Goal: Ask a question: Seek information or help from site administrators or community

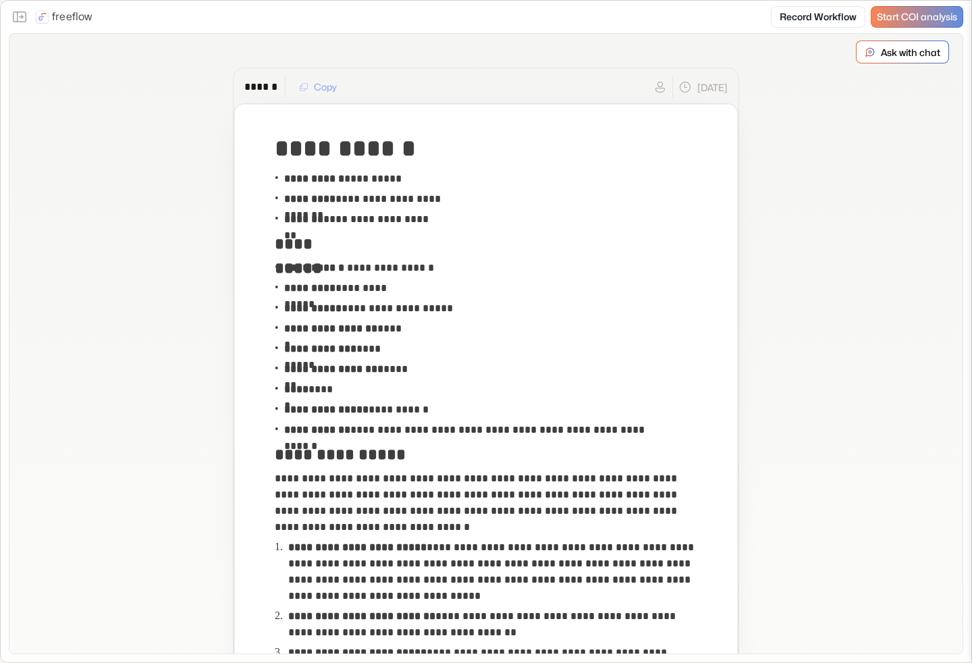
click at [888, 41] on div "Ask with chat" at bounding box center [902, 52] width 92 height 22
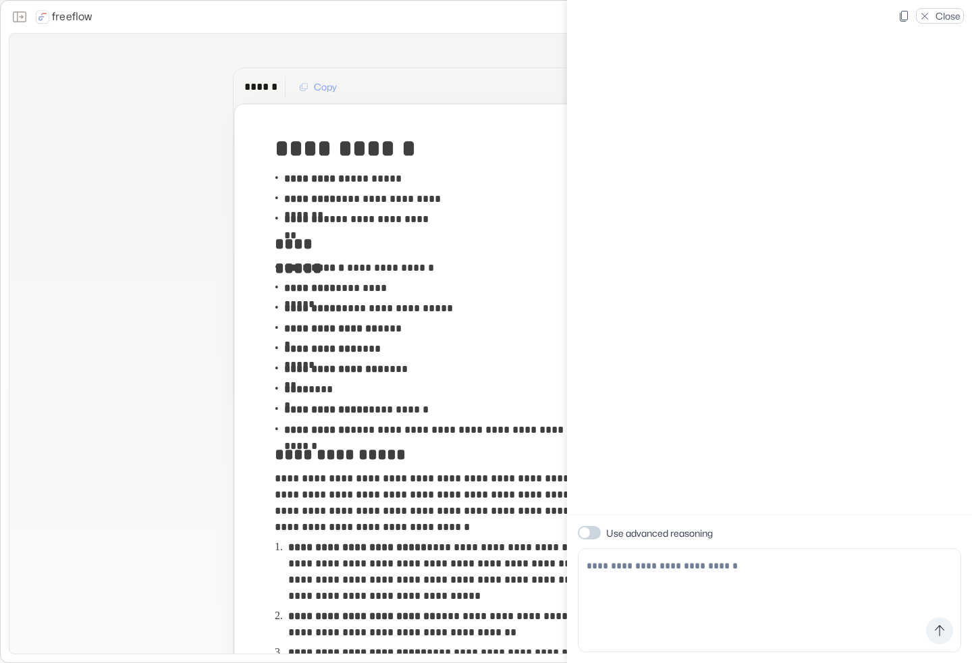
click at [936, 12] on p "Close" at bounding box center [947, 16] width 25 height 14
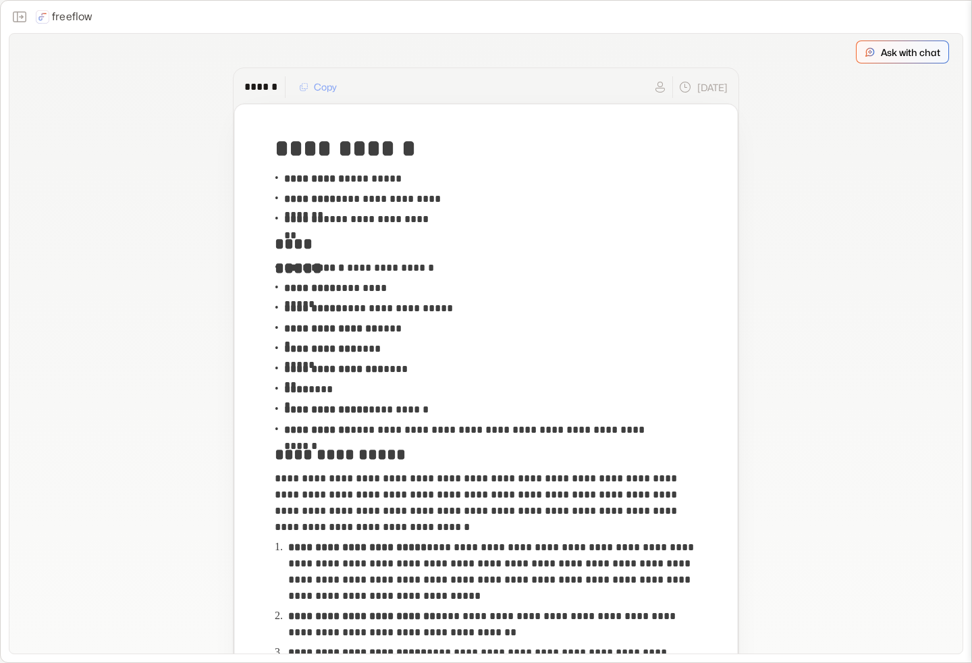
click at [914, 52] on p "Ask with chat" at bounding box center [910, 52] width 59 height 14
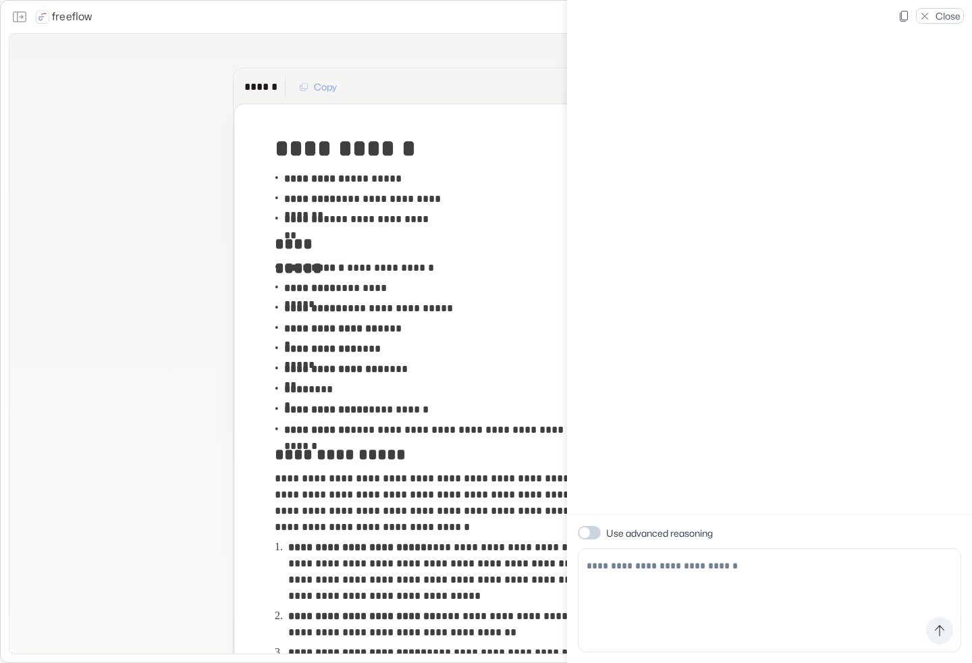
click at [929, 22] on div "Close" at bounding box center [940, 16] width 48 height 16
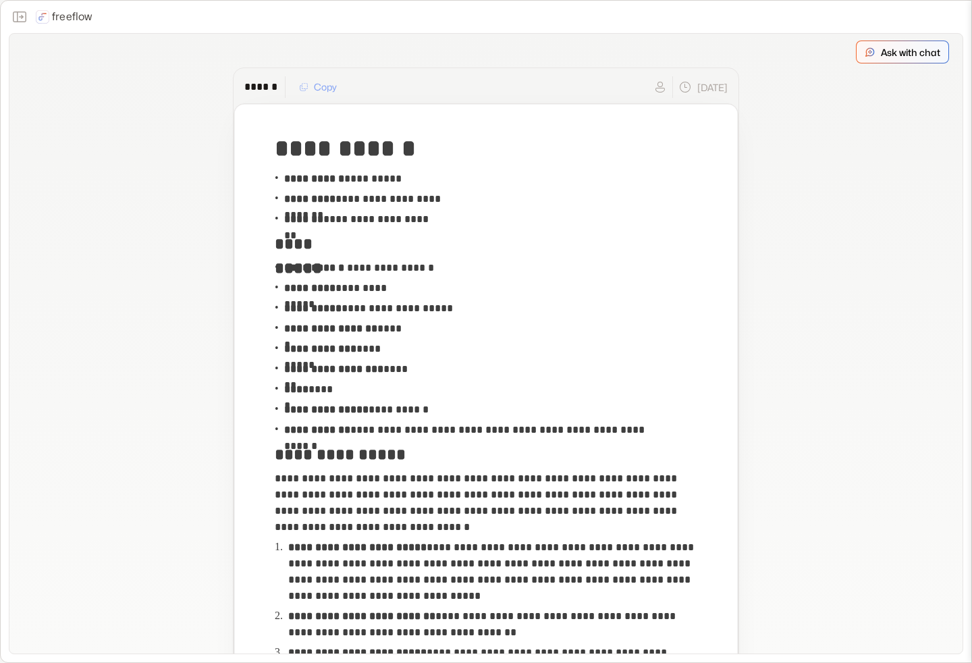
click at [869, 59] on div "Ask with chat" at bounding box center [902, 52] width 92 height 22
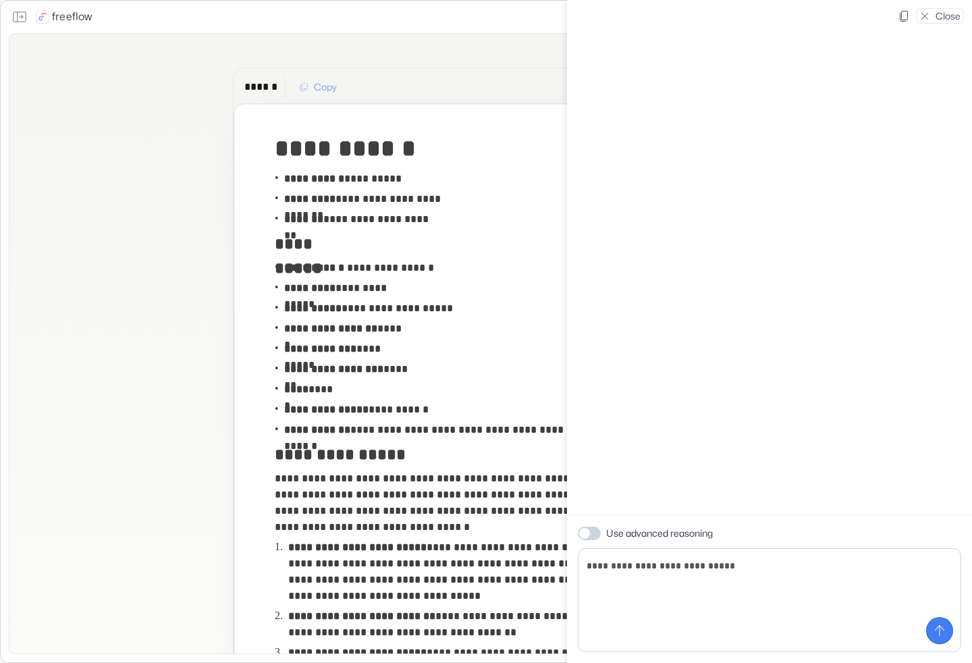
type textarea "**********"
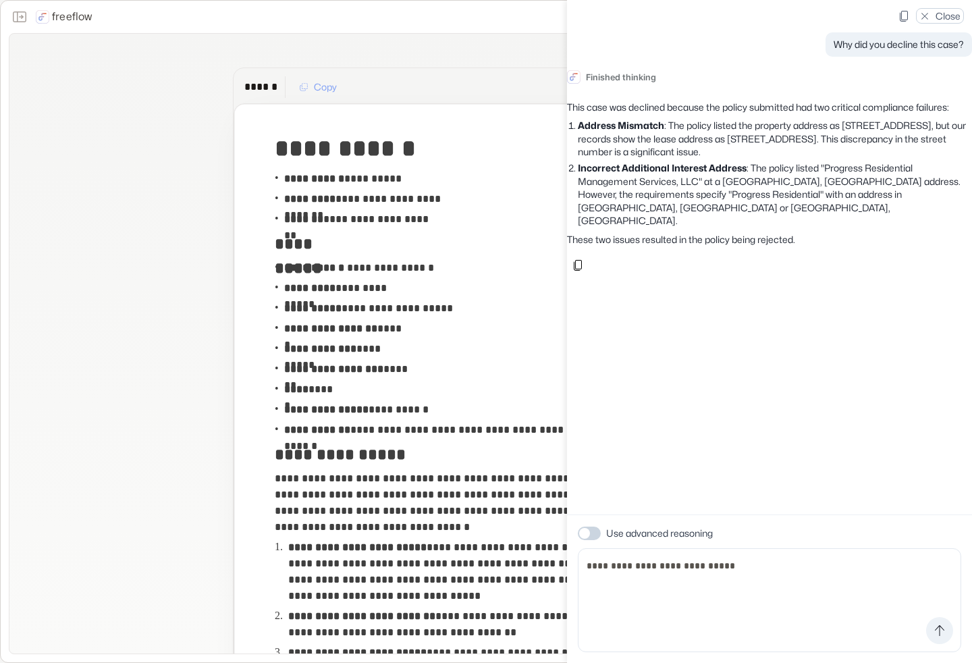
click at [940, 18] on p "Close" at bounding box center [947, 16] width 25 height 14
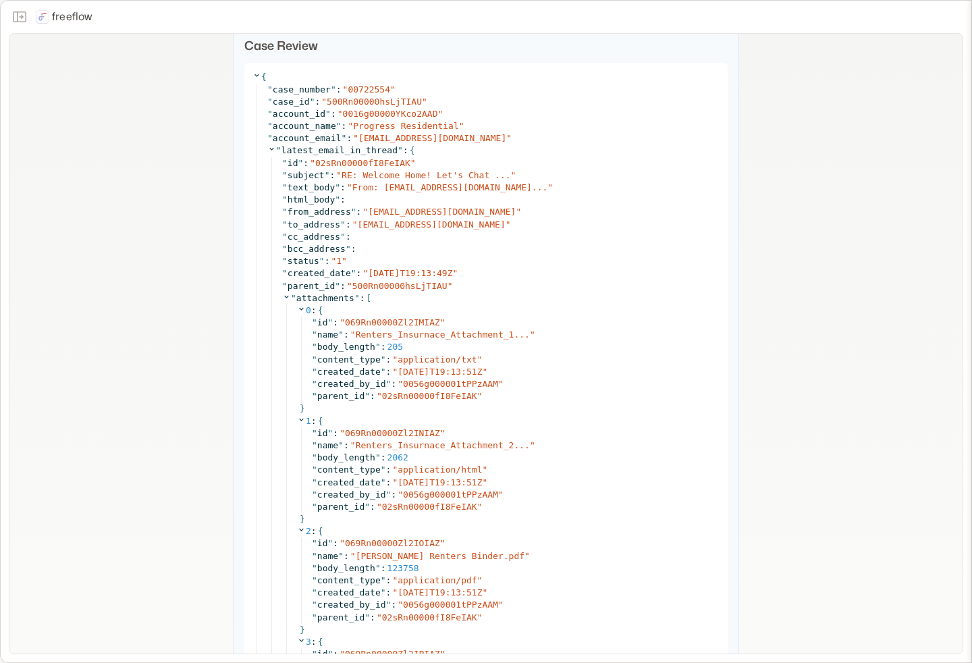
scroll to position [1417, 0]
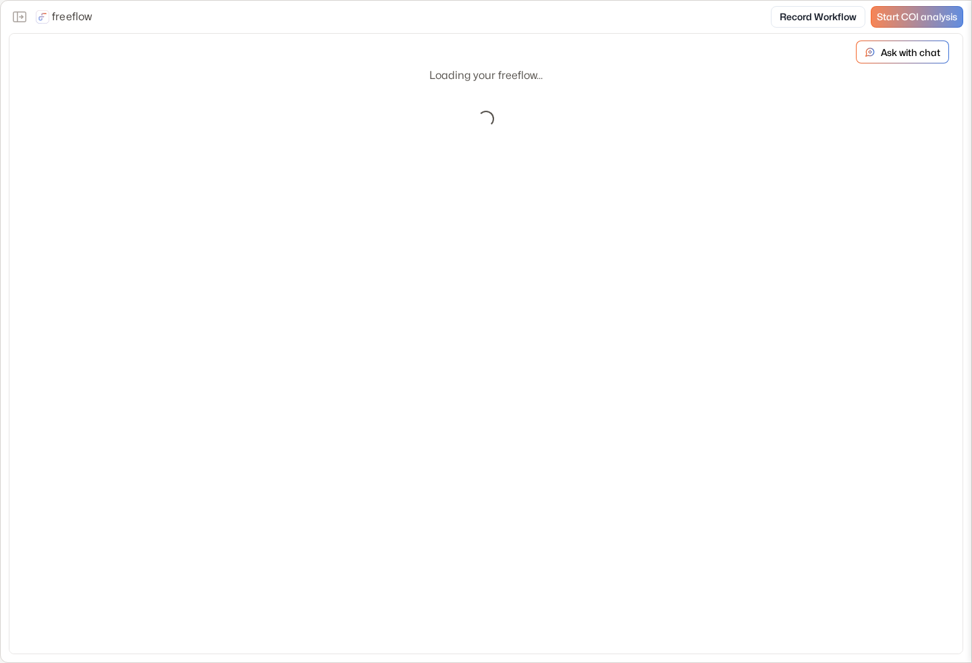
click at [63, 15] on p "freeflow" at bounding box center [72, 17] width 40 height 16
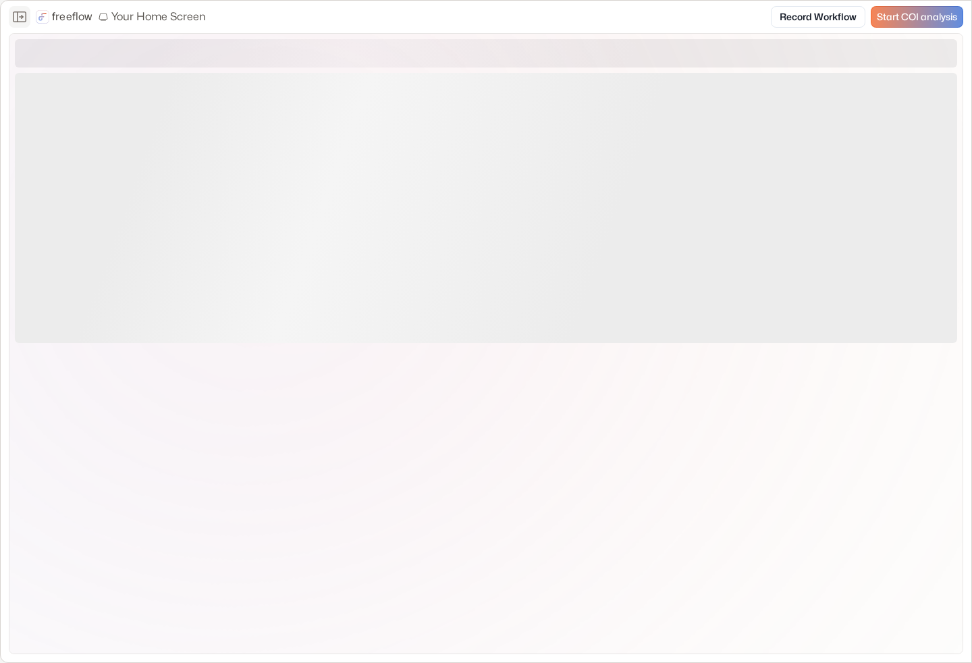
click at [21, 18] on icon "Close the sidebar" at bounding box center [19, 16] width 13 height 11
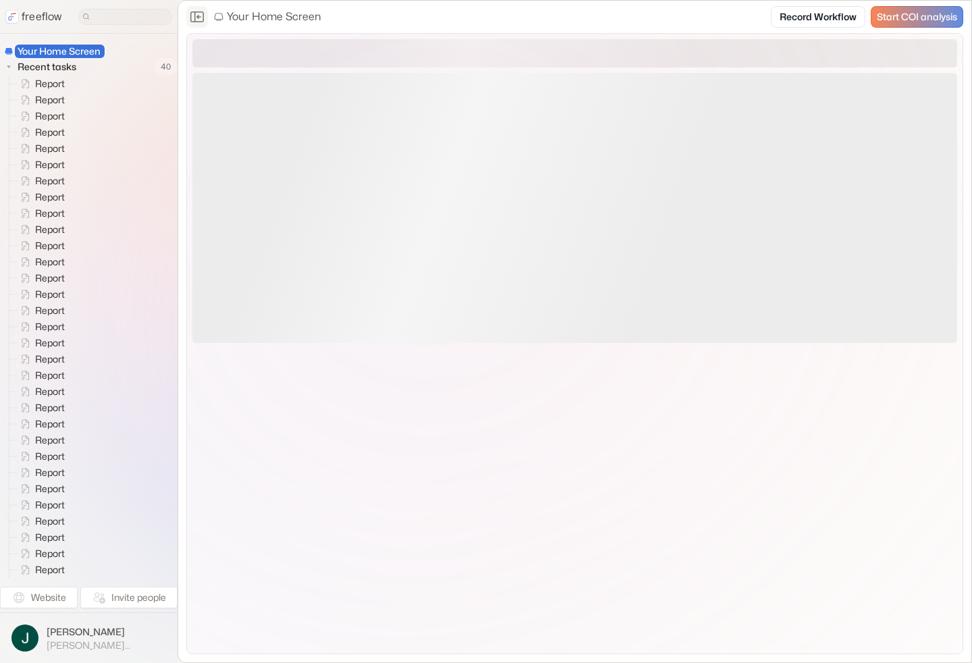
click at [199, 20] on icon "Close the sidebar" at bounding box center [197, 17] width 16 height 16
